Goal: Task Accomplishment & Management: Complete application form

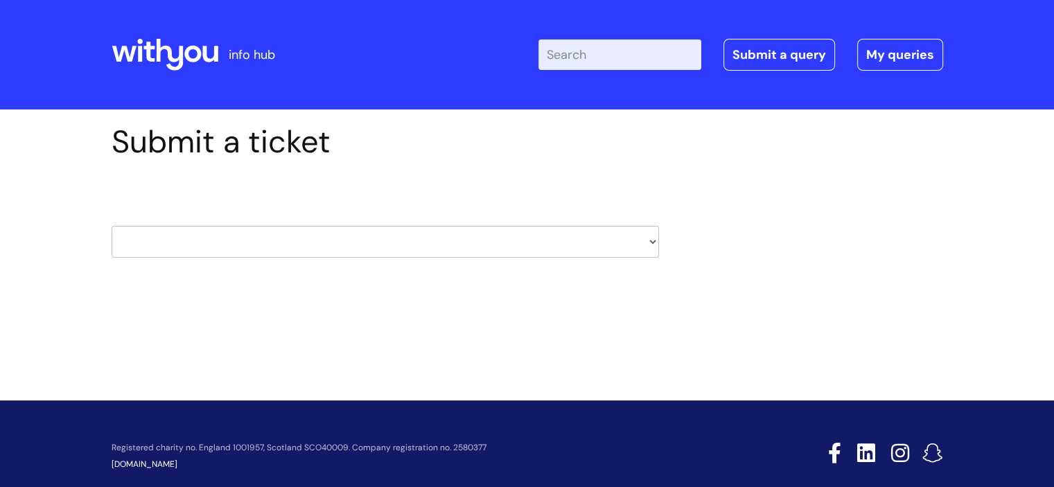
drag, startPoint x: 636, startPoint y: 224, endPoint x: 642, endPoint y: 236, distance: 13.3
click at [641, 234] on div "HR / People IT and Support Clinical Drug Alerts Finance Accounts Data Support T…" at bounding box center [386, 225] width 548 height 65
click at [642, 236] on select "HR / People IT and Support Clinical Drug Alerts Finance Accounts Data Support T…" at bounding box center [386, 242] width 548 height 32
select select "it_and_support"
click at [112, 226] on select "HR / People IT and Support Clinical Drug Alerts Finance Accounts Data Support T…" at bounding box center [386, 242] width 548 height 32
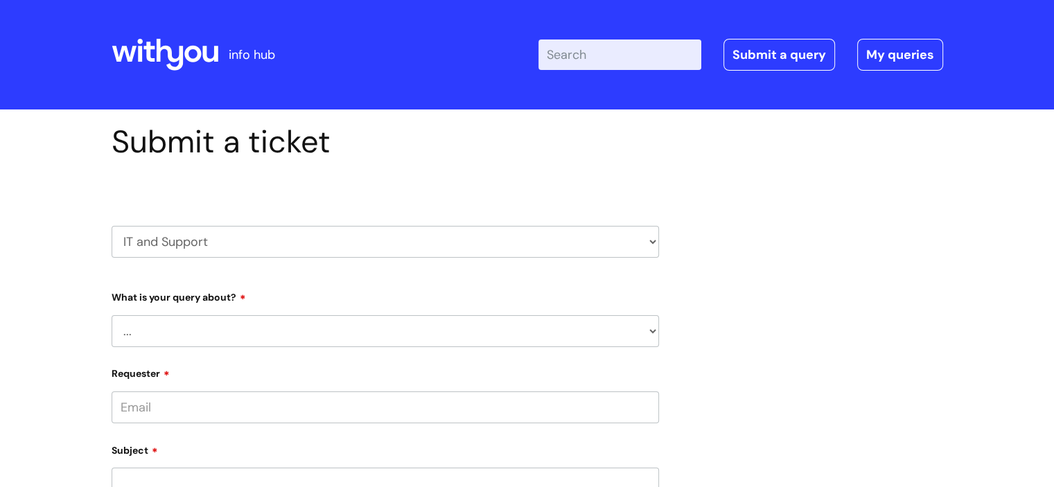
click at [313, 325] on select "... Mobile Phone Reset & MFA Accounts, Starters and Leavers IT Hardware issue I…" at bounding box center [386, 331] width 548 height 32
select select "Something Else"
click at [112, 315] on select "... Mobile Phone Reset & MFA Accounts, Starters and Leavers IT Hardware issue I…" at bounding box center [386, 331] width 548 height 32
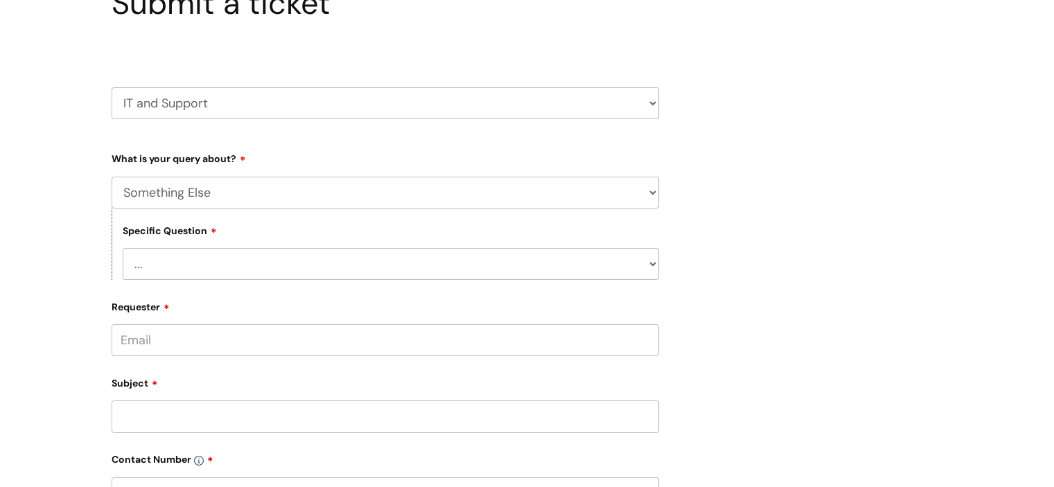
click at [279, 263] on select "... My problem is not listed" at bounding box center [391, 264] width 536 height 32
click at [123, 248] on select "... My problem is not listed" at bounding box center [391, 264] width 536 height 32
click at [241, 249] on select "... My problem is not listed" at bounding box center [391, 264] width 536 height 32
select select "My problem is not listed"
click at [123, 248] on select "... My problem is not listed" at bounding box center [391, 264] width 536 height 32
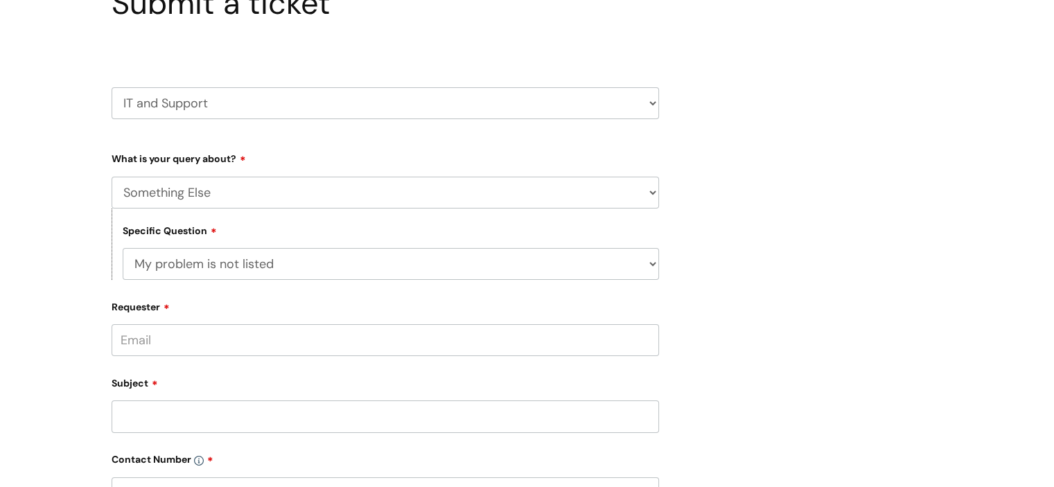
click at [257, 331] on input "Requester" at bounding box center [386, 340] width 548 height 32
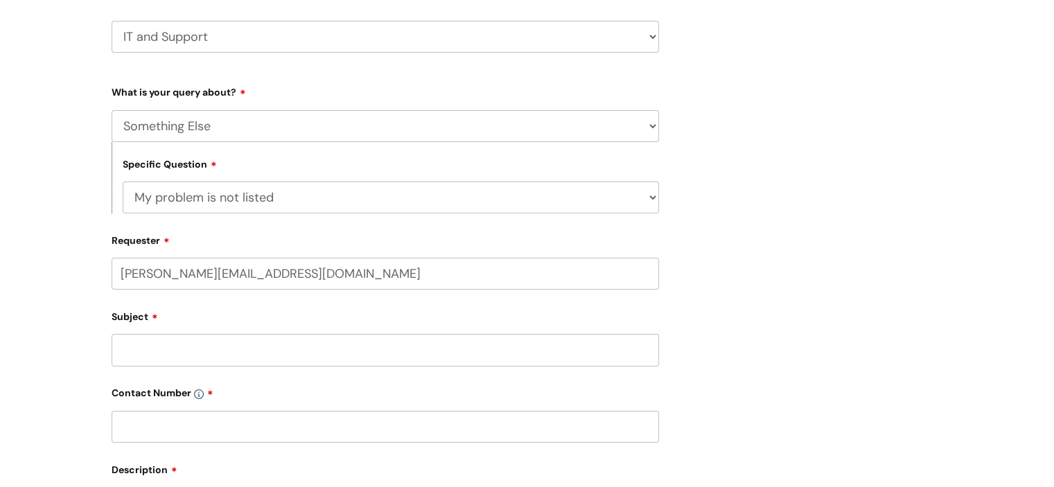
scroll to position [277, 0]
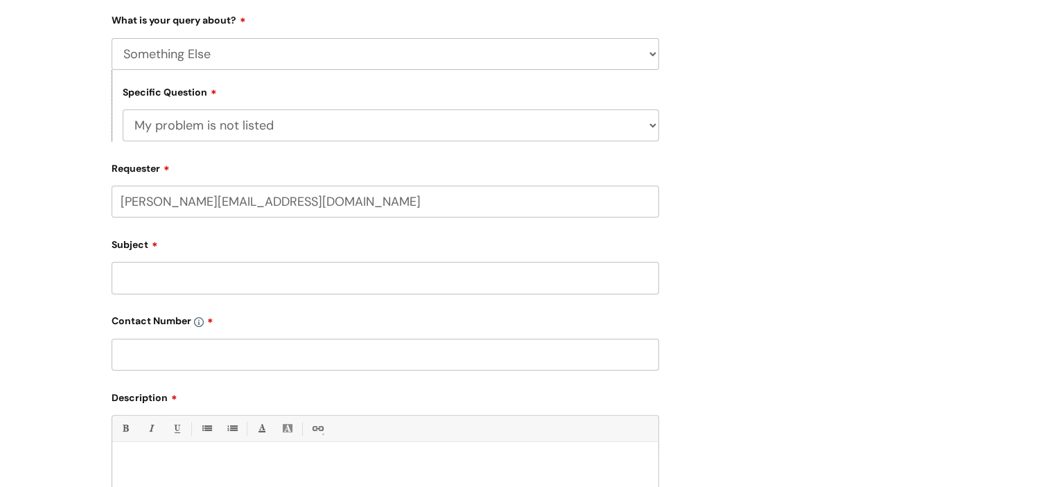
type input "vikki.wraith@wearewithyou.org.uk"
click at [236, 292] on input "Subject" at bounding box center [386, 278] width 548 height 32
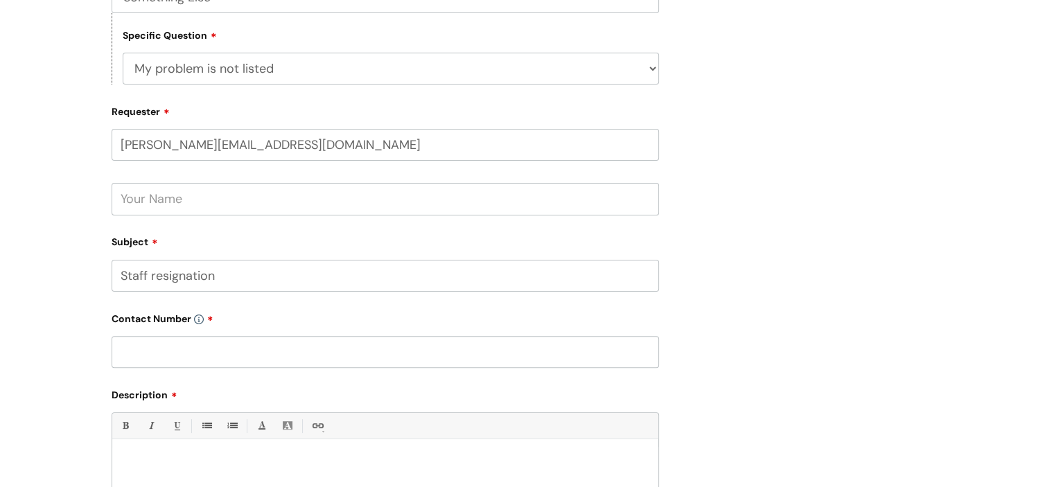
scroll to position [416, 0]
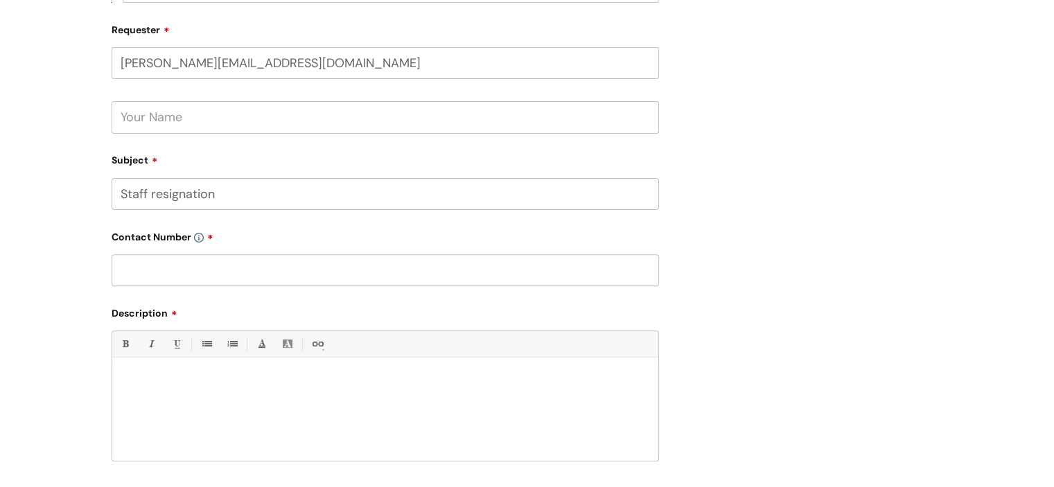
type input "Staff resignation"
click at [213, 272] on input "text" at bounding box center [386, 270] width 548 height 32
type input "07747259443"
click at [185, 382] on p at bounding box center [385, 382] width 525 height 12
click at [134, 382] on p "Hi, I received this email" at bounding box center [385, 382] width 525 height 12
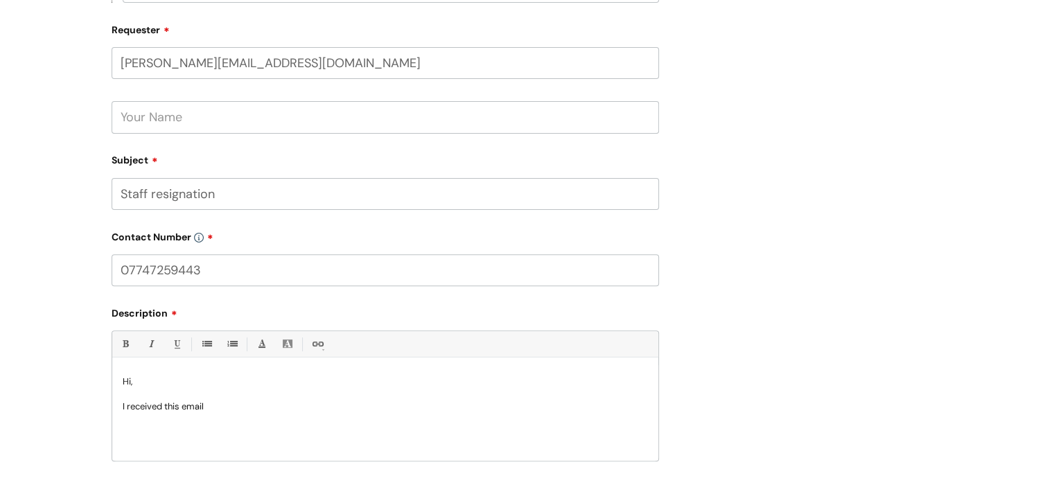
click at [216, 406] on p "I received this email" at bounding box center [385, 407] width 525 height 12
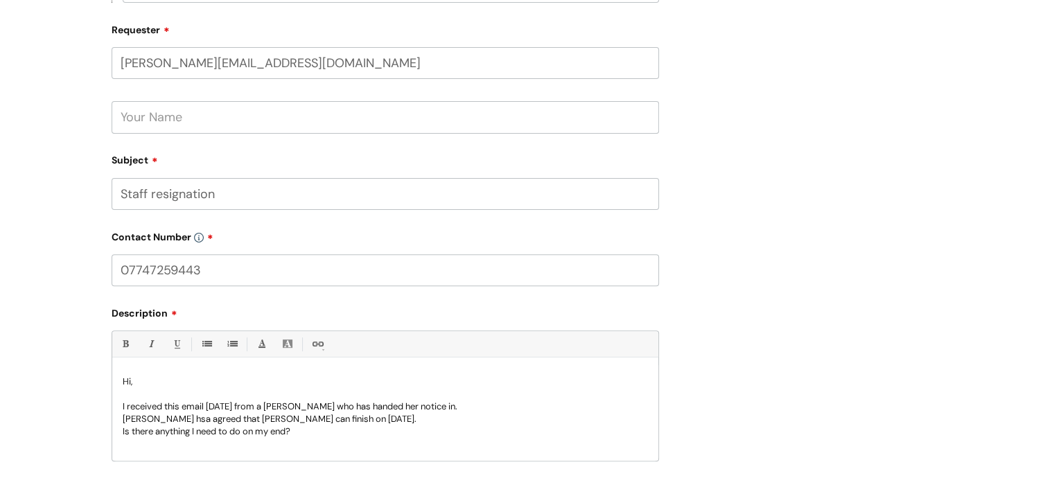
scroll to position [1, 0]
click at [216, 406] on p "I received this email 12/8/25 from a Tracy Goodwin who has handed her notice in." at bounding box center [385, 405] width 525 height 12
click at [279, 450] on p "Here is the email that was sent by" at bounding box center [385, 455] width 525 height 12
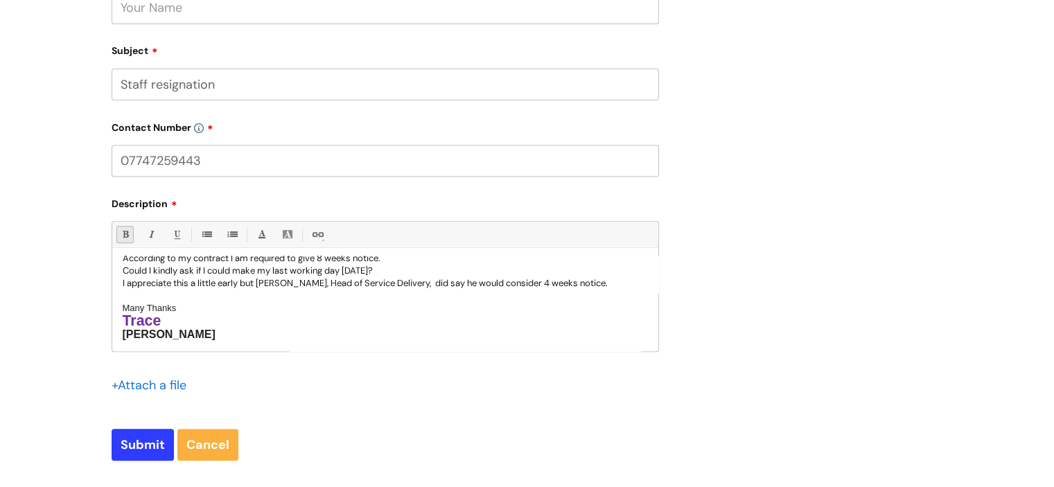
scroll to position [732, 0]
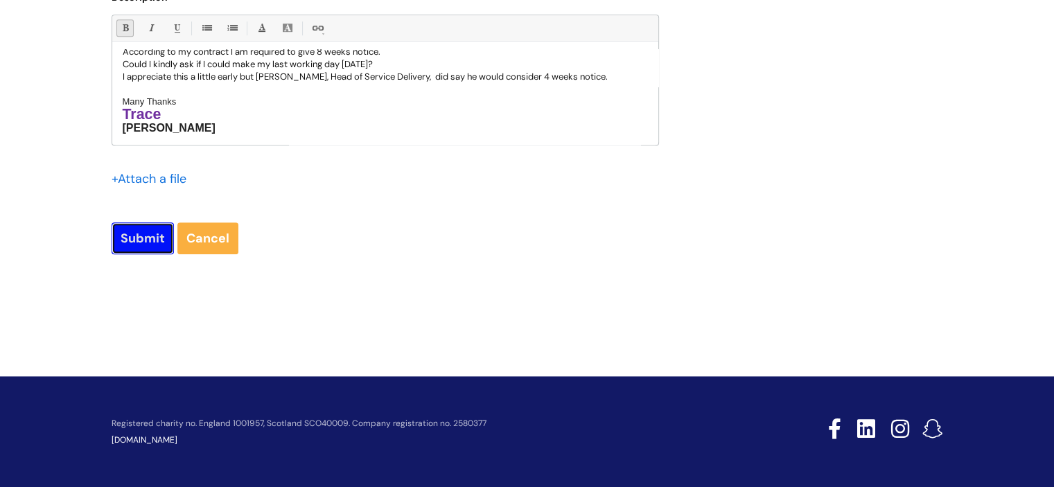
click at [152, 231] on input "Submit" at bounding box center [143, 238] width 62 height 32
type input "Please Wait..."
